Goal: Information Seeking & Learning: Learn about a topic

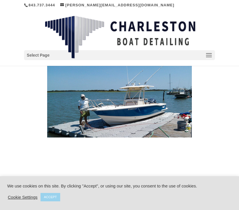
click at [223, 38] on header "About Boat Detailing Teak Varnish Monthly Maintenance Gallery Projects Contact …" at bounding box center [119, 38] width 239 height 56
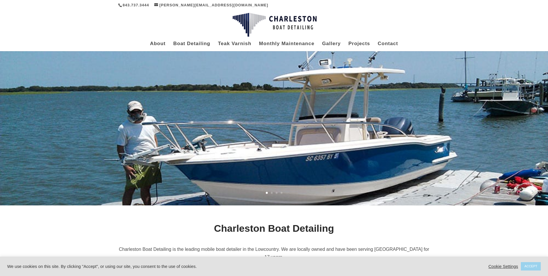
click at [238, 17] on div at bounding box center [274, 25] width 312 height 30
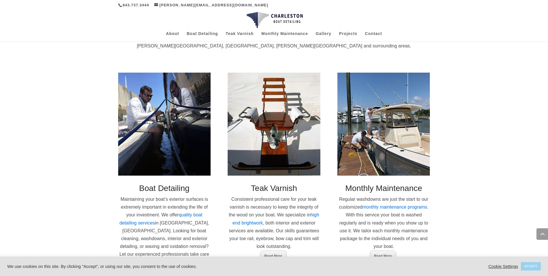
scroll to position [277, 0]
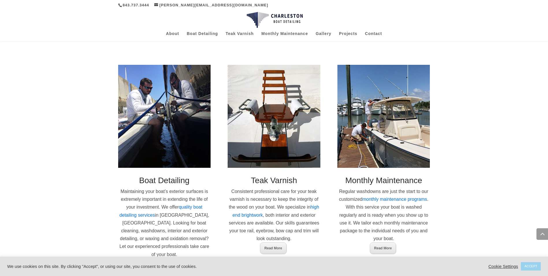
click at [238, 127] on div "Charleston Boat Detailing Charleston Boat Detailing is the leading mobile boat …" at bounding box center [274, 98] width 548 height 362
click at [238, 78] on div "Charleston Boat Detailing Charleston Boat Detailing is the leading mobile boat …" at bounding box center [274, 98] width 548 height 362
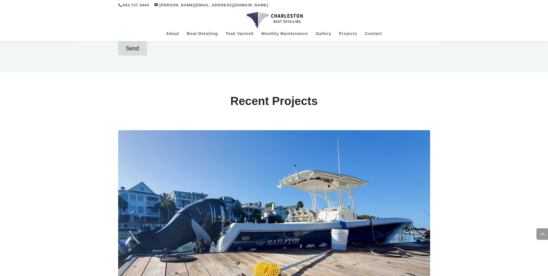
scroll to position [694, 0]
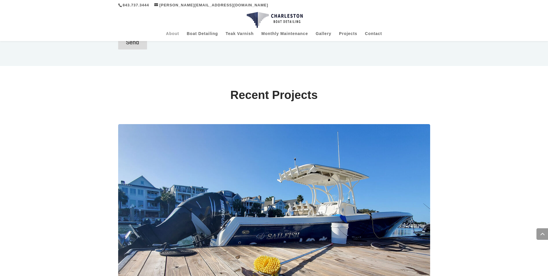
click at [178, 36] on link "About" at bounding box center [172, 36] width 13 height 10
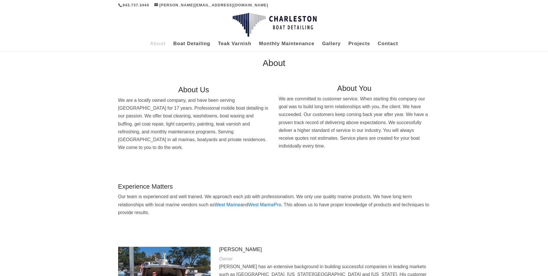
click at [301, 150] on p "We are committed to customer service. When starting this company our goal was t…" at bounding box center [354, 122] width 151 height 55
click at [272, 78] on div "About Us We are a locally owned company, and have been serving Charleston for 1…" at bounding box center [274, 123] width 312 height 91
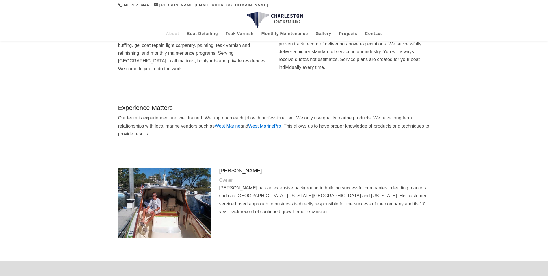
scroll to position [69, 0]
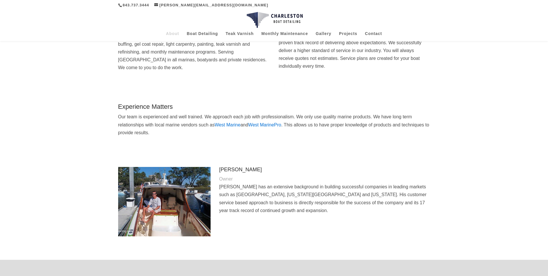
click at [390, 167] on h4 "Andrew Adams" at bounding box center [324, 171] width 211 height 8
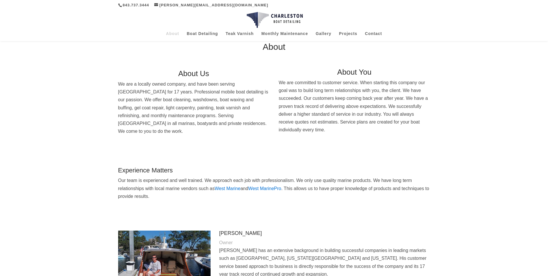
scroll to position [0, 0]
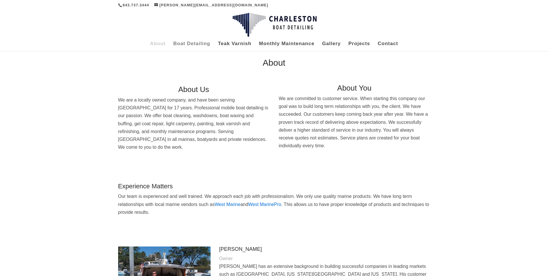
click at [195, 42] on link "Boat Detailing" at bounding box center [191, 47] width 37 height 10
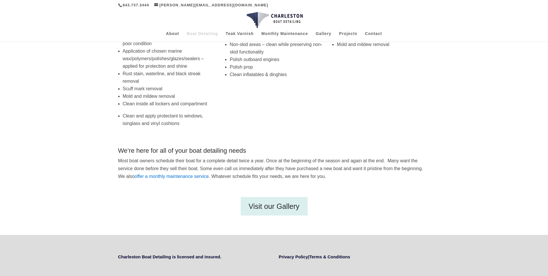
scroll to position [162, 0]
click at [368, 133] on div "Washdowns, Cleaning and Oxidation Removal Washdowns Oxidation removal topside a…" at bounding box center [274, 58] width 312 height 161
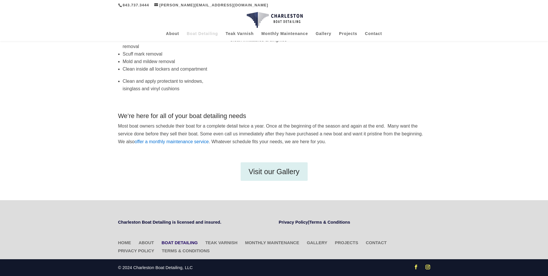
click at [307, 140] on p "Most boat owners schedule their boat for a complete detail twice a year. Once a…" at bounding box center [274, 134] width 312 height 24
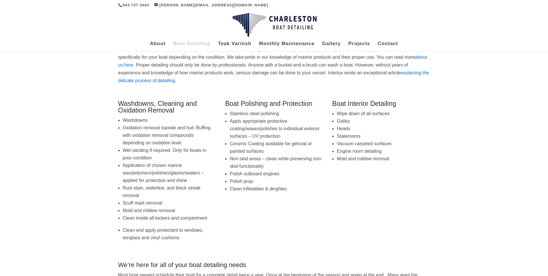
scroll to position [0, 0]
